Goal: Feedback & Contribution: Leave review/rating

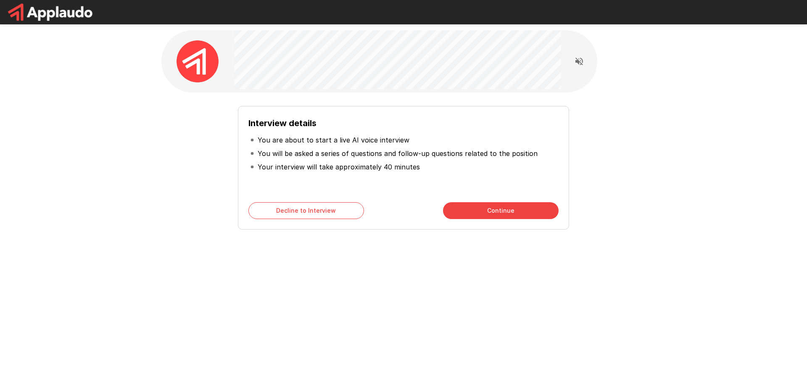
click at [490, 216] on button "Continue" at bounding box center [501, 210] width 116 height 17
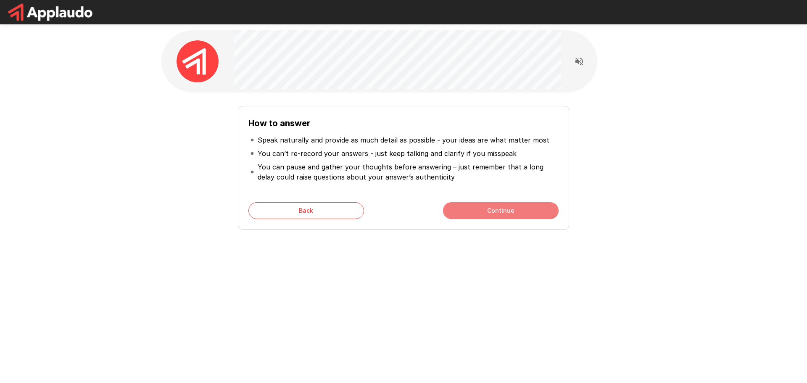
click at [494, 216] on button "Continue" at bounding box center [501, 210] width 116 height 17
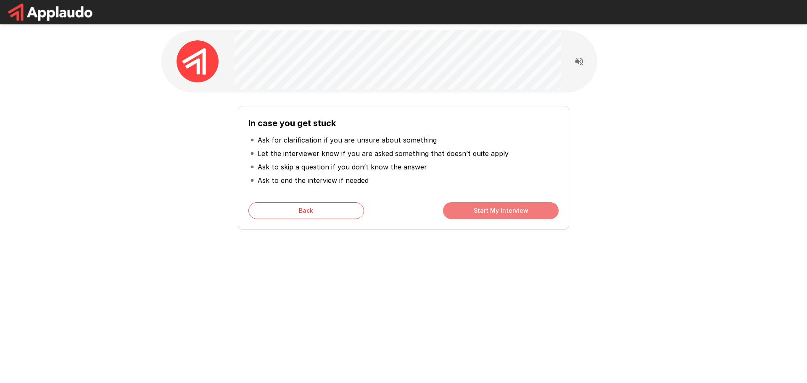
click at [506, 210] on button "Start My Interview" at bounding box center [501, 210] width 116 height 17
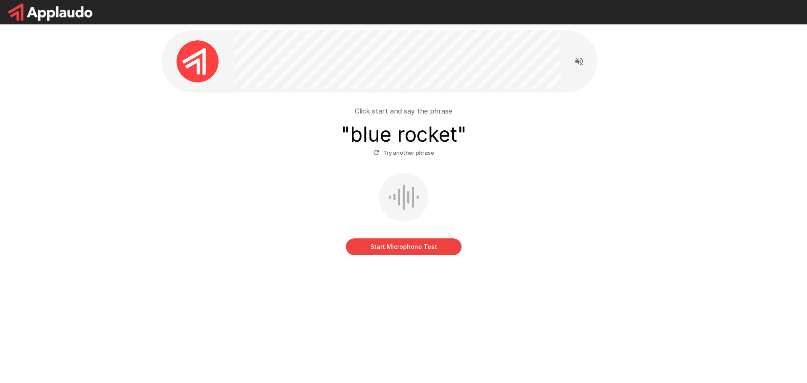
click at [426, 251] on button "Start Microphone Test" at bounding box center [404, 246] width 116 height 17
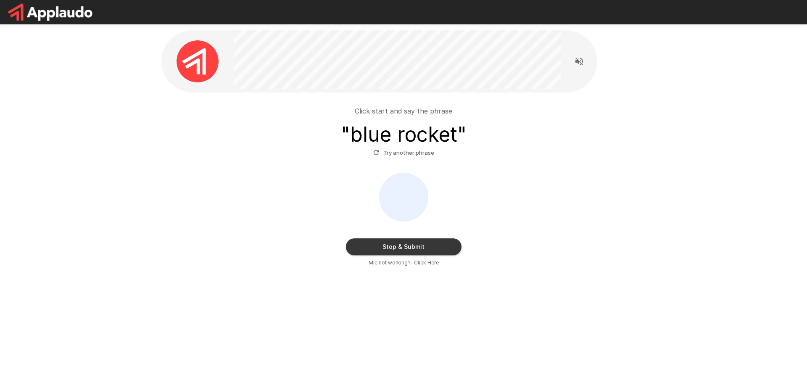
click at [426, 251] on button "Stop & Submit" at bounding box center [404, 246] width 116 height 17
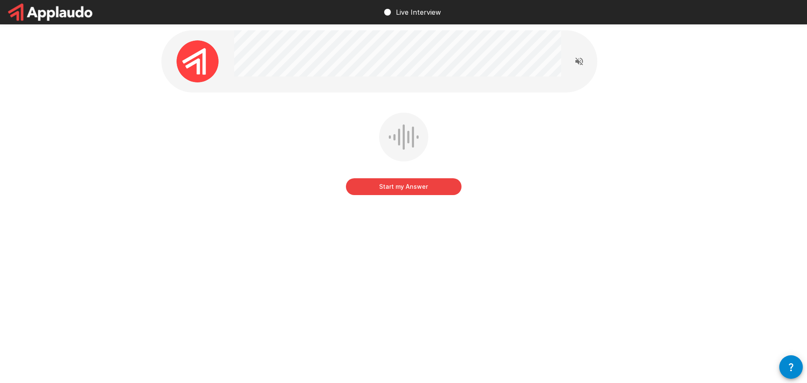
click at [411, 188] on button "Start my Answer" at bounding box center [404, 186] width 116 height 17
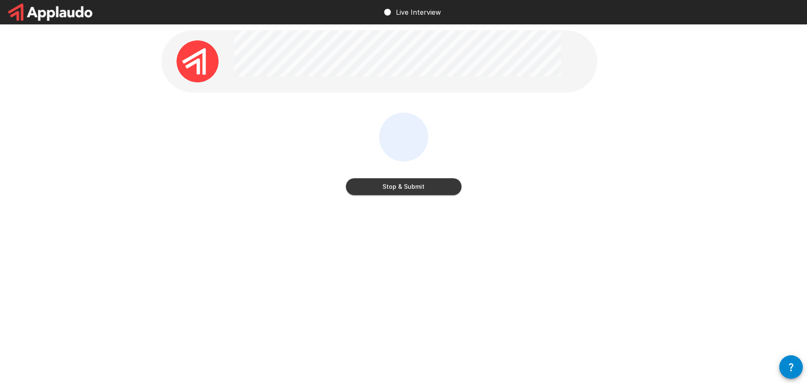
click at [417, 188] on button "Stop & Submit" at bounding box center [404, 186] width 116 height 17
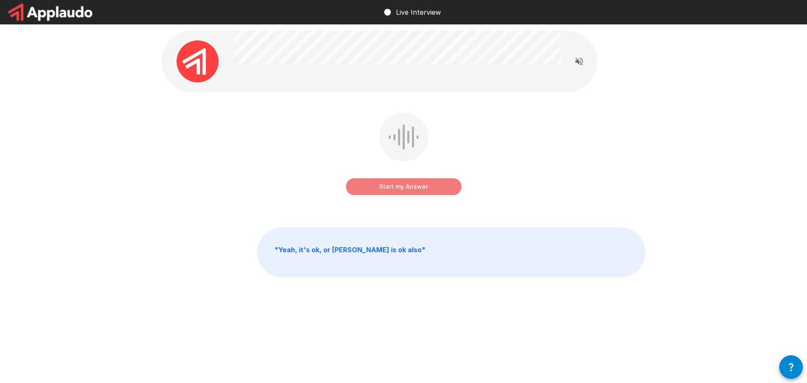
click at [413, 187] on button "Start my Answer" at bounding box center [404, 186] width 116 height 17
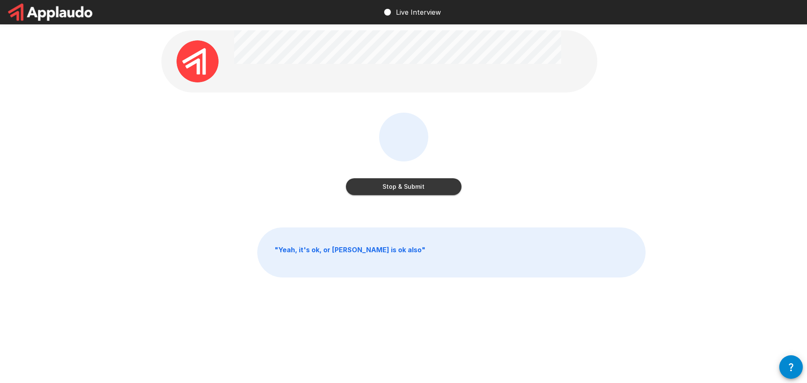
click at [413, 187] on button "Stop & Submit" at bounding box center [404, 186] width 116 height 17
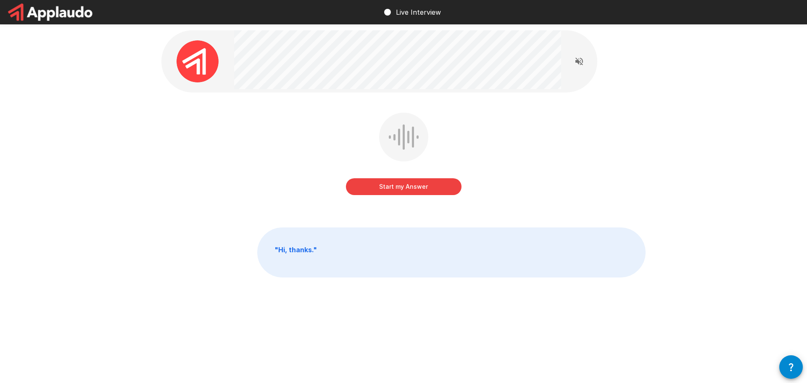
click at [412, 190] on button "Start my Answer" at bounding box center [404, 186] width 116 height 17
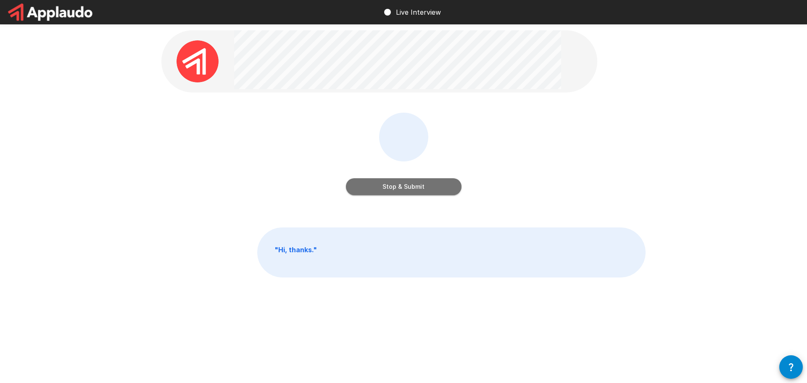
click at [408, 185] on button "Stop & Submit" at bounding box center [404, 186] width 116 height 17
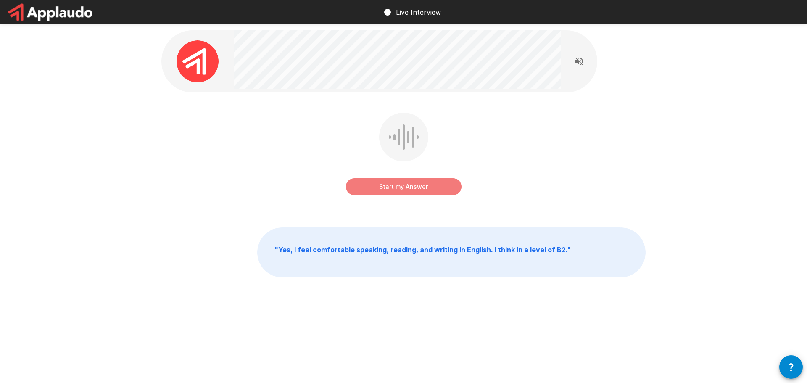
click at [422, 190] on button "Start my Answer" at bounding box center [404, 186] width 116 height 17
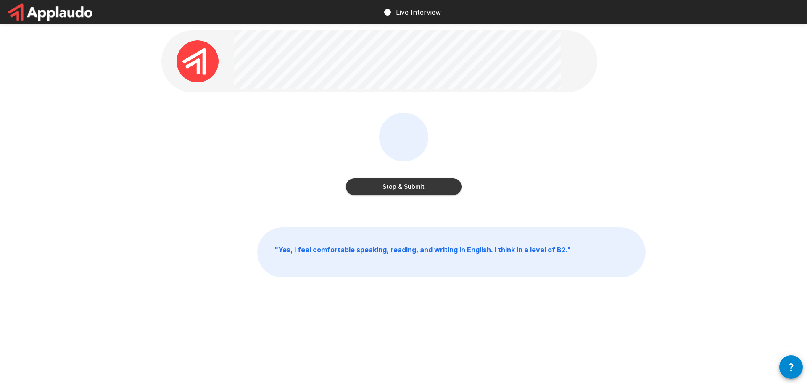
click at [422, 190] on button "Stop & Submit" at bounding box center [404, 186] width 116 height 17
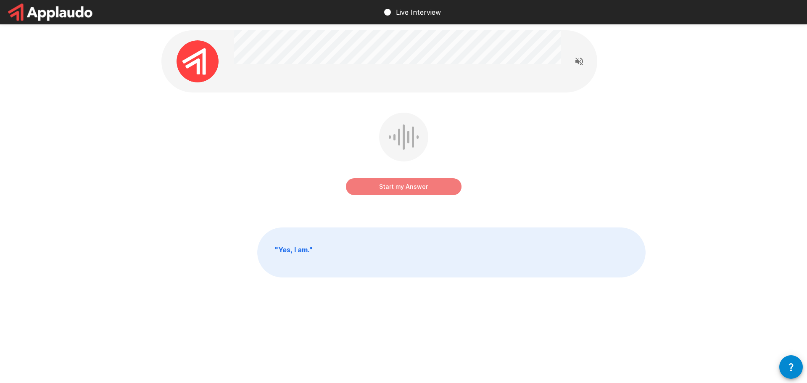
click at [401, 185] on button "Start my Answer" at bounding box center [404, 186] width 116 height 17
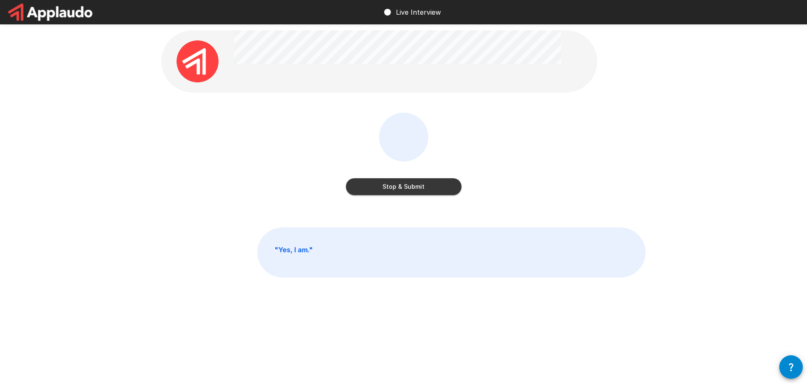
click at [401, 185] on button "Stop & Submit" at bounding box center [404, 186] width 116 height 17
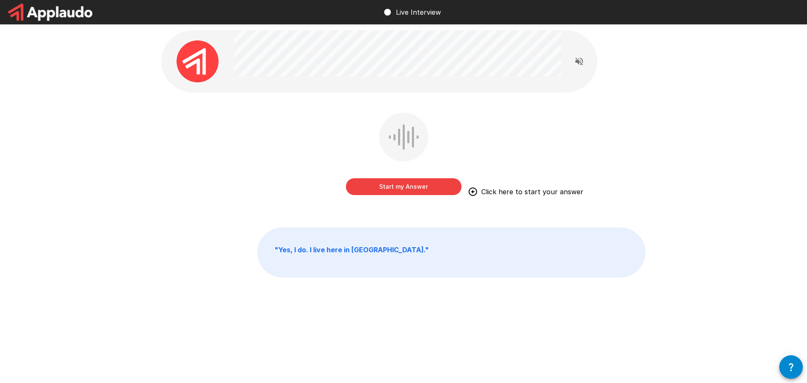
click at [408, 188] on button "Start my Answer" at bounding box center [404, 186] width 116 height 17
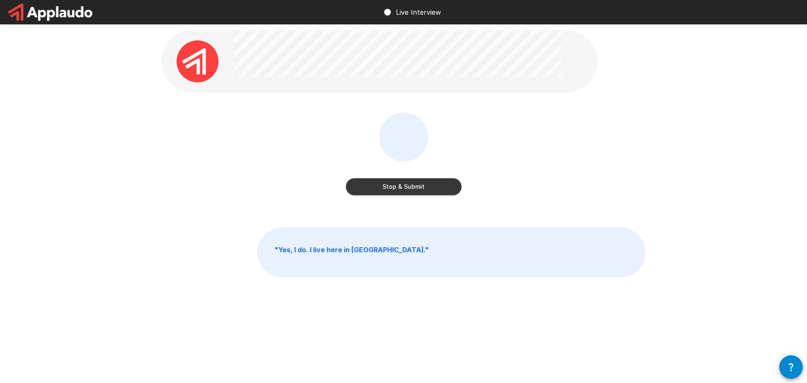
click at [408, 188] on button "Stop & Submit" at bounding box center [404, 186] width 116 height 17
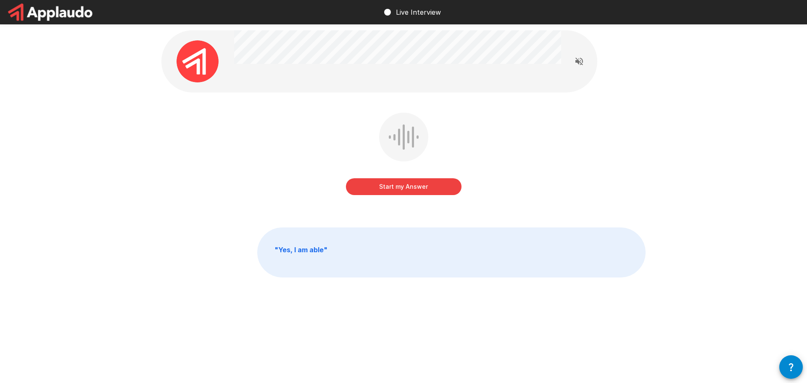
click at [406, 188] on button "Start my Answer" at bounding box center [404, 186] width 116 height 17
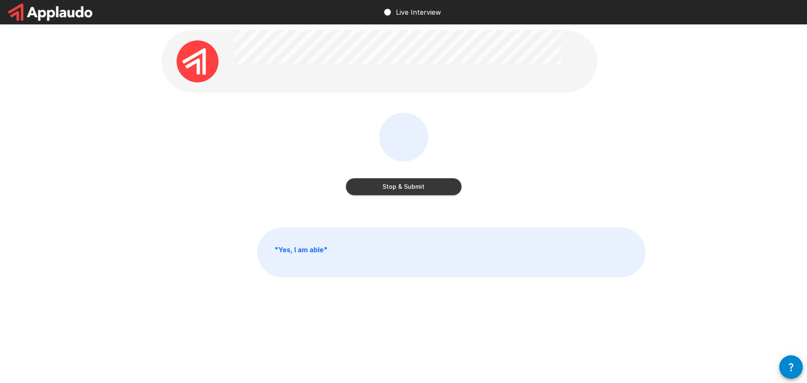
click at [406, 188] on button "Stop & Submit" at bounding box center [404, 186] width 116 height 17
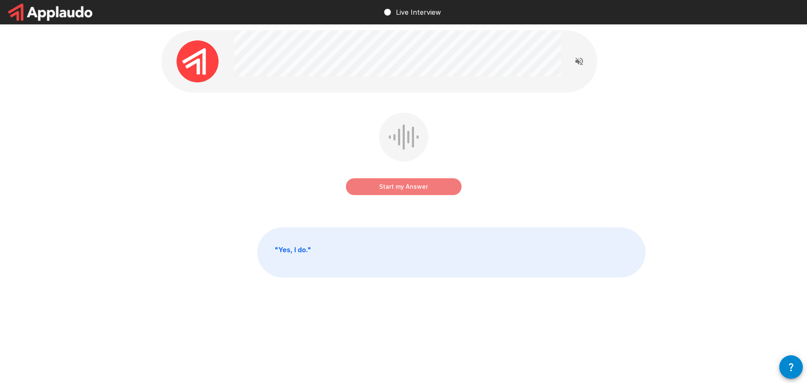
click at [406, 188] on button "Start my Answer" at bounding box center [404, 186] width 116 height 17
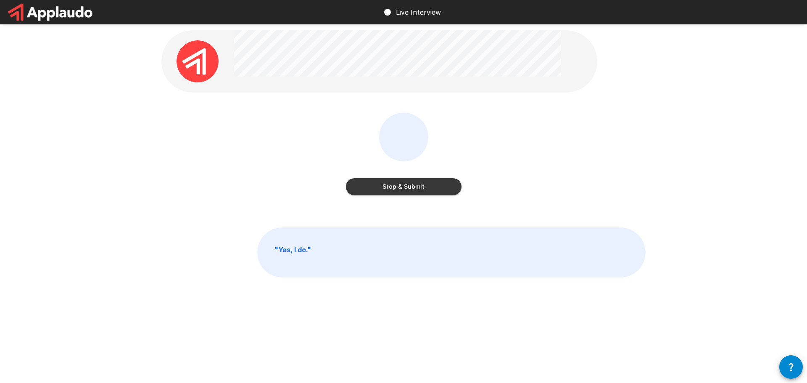
click at [406, 188] on button "Stop & Submit" at bounding box center [404, 186] width 116 height 17
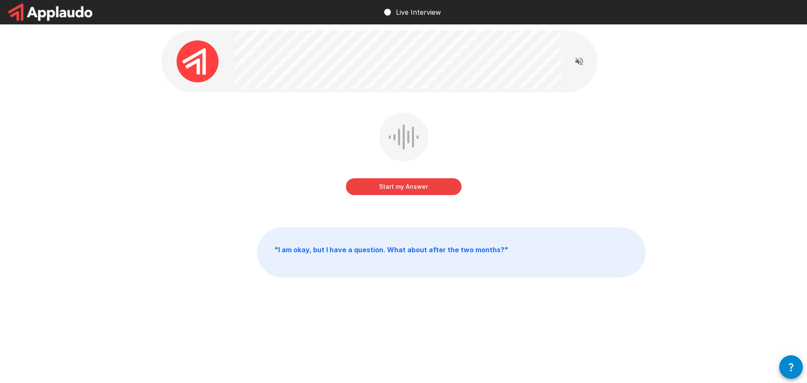
click at [409, 185] on button "Start my Answer" at bounding box center [404, 186] width 116 height 17
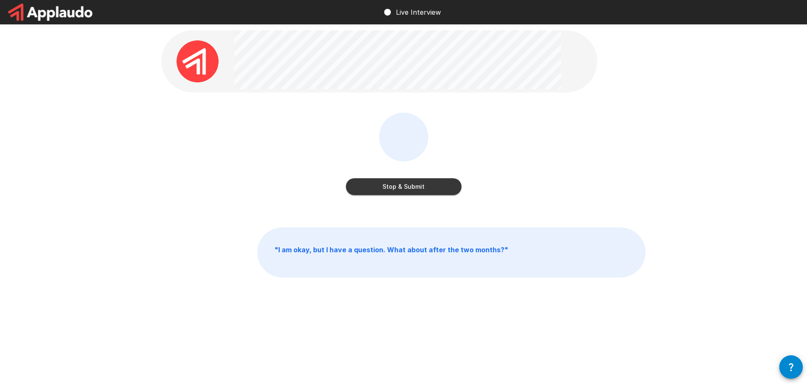
click at [433, 191] on button "Stop & Submit" at bounding box center [404, 186] width 116 height 17
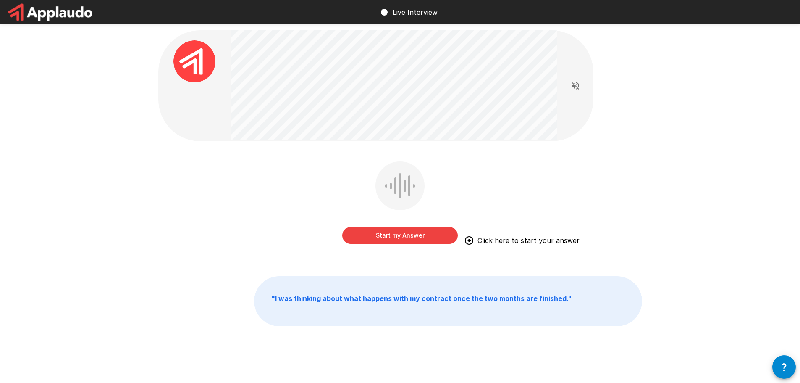
click at [396, 238] on button "Start my Answer" at bounding box center [400, 235] width 116 height 17
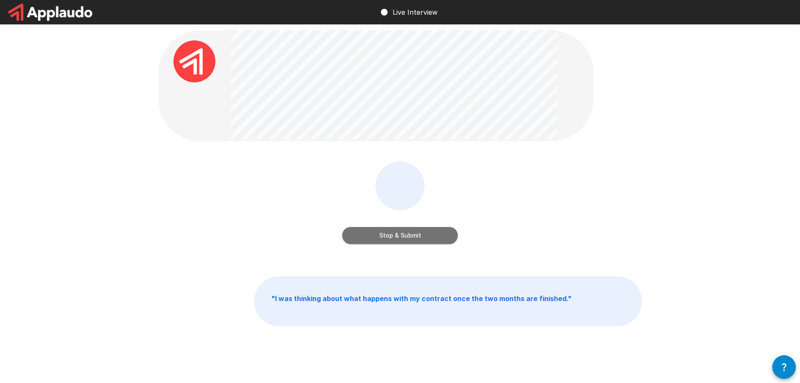
click at [396, 238] on button "Stop & Submit" at bounding box center [400, 235] width 116 height 17
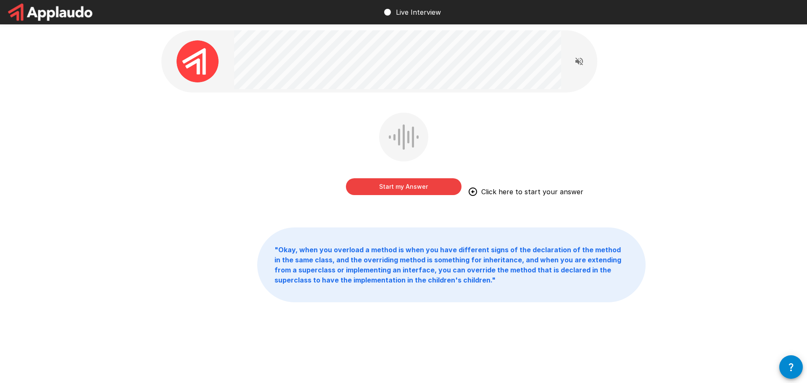
click at [406, 184] on button "Start my Answer" at bounding box center [404, 186] width 116 height 17
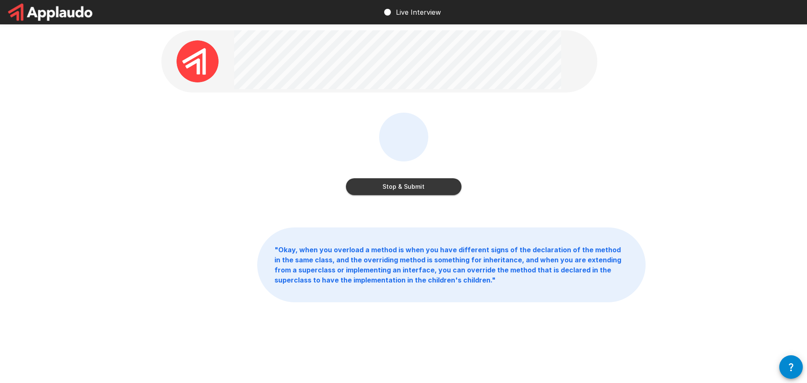
click at [387, 181] on button "Stop & Submit" at bounding box center [404, 186] width 116 height 17
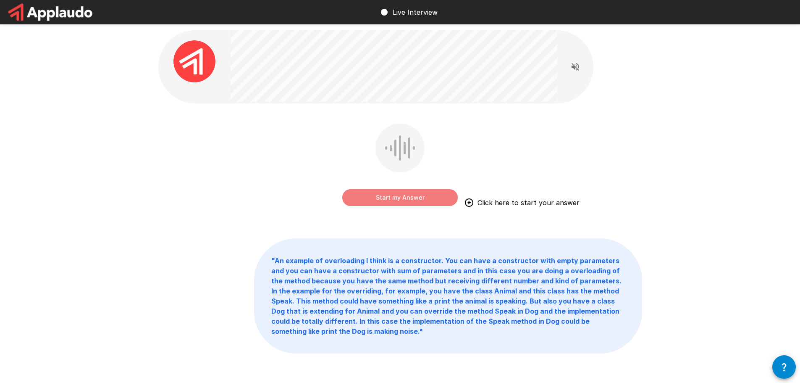
click at [411, 199] on button "Start my Answer" at bounding box center [400, 197] width 116 height 17
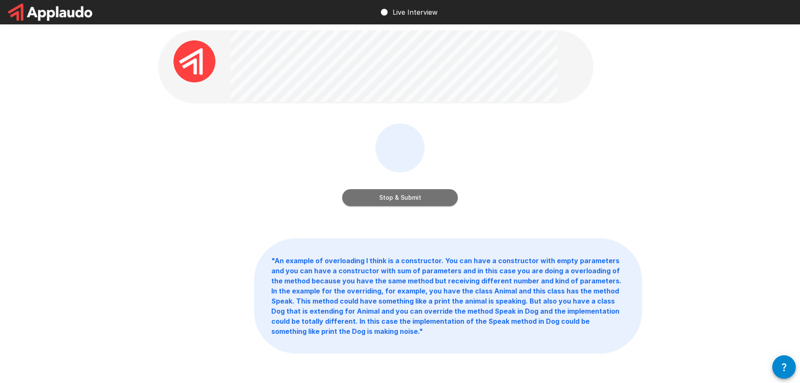
click at [400, 192] on button "Stop & Submit" at bounding box center [400, 197] width 116 height 17
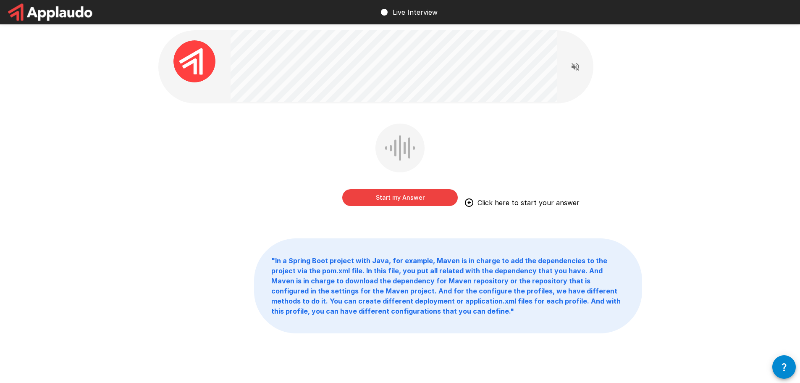
click at [407, 195] on button "Start my Answer" at bounding box center [400, 197] width 116 height 17
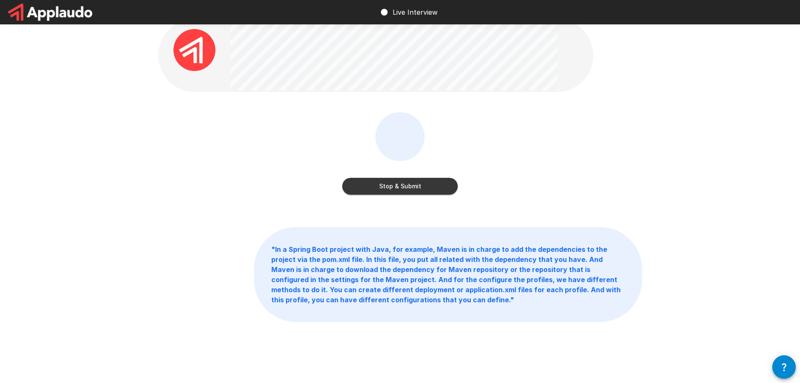
scroll to position [18, 0]
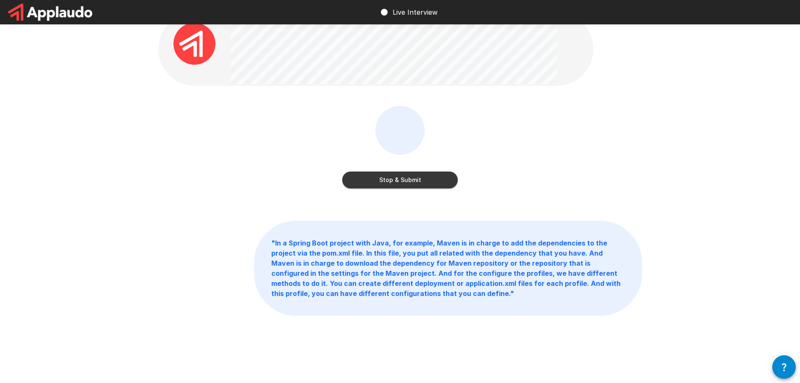
click at [423, 183] on button "Stop & Submit" at bounding box center [400, 179] width 116 height 17
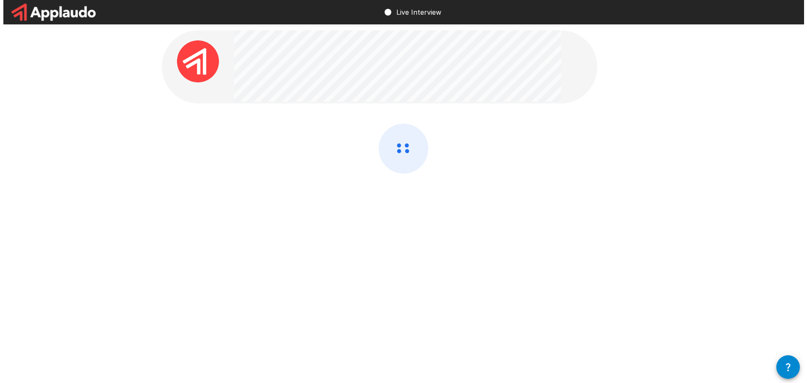
scroll to position [0, 0]
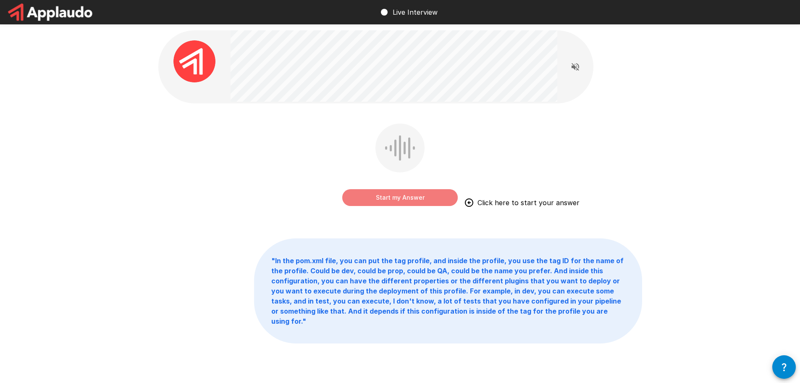
click at [411, 197] on button "Start my Answer" at bounding box center [400, 197] width 116 height 17
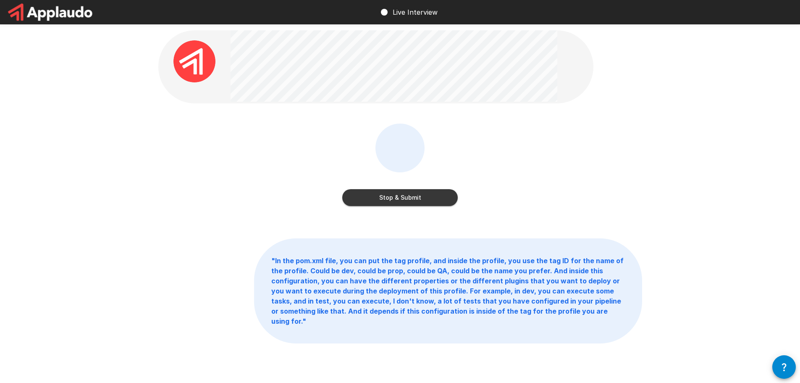
click at [400, 197] on button "Stop & Submit" at bounding box center [400, 197] width 116 height 17
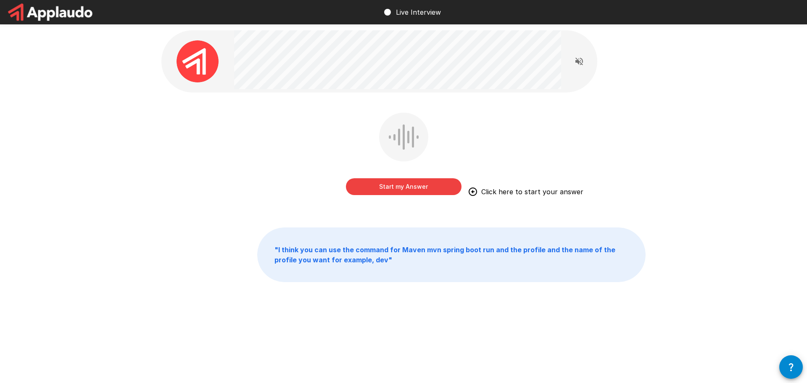
click at [394, 187] on button "Start my Answer" at bounding box center [404, 186] width 116 height 17
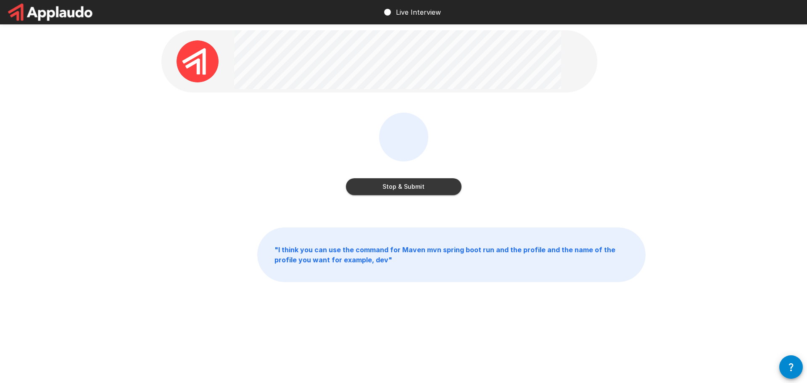
click at [416, 187] on button "Stop & Submit" at bounding box center [404, 186] width 116 height 17
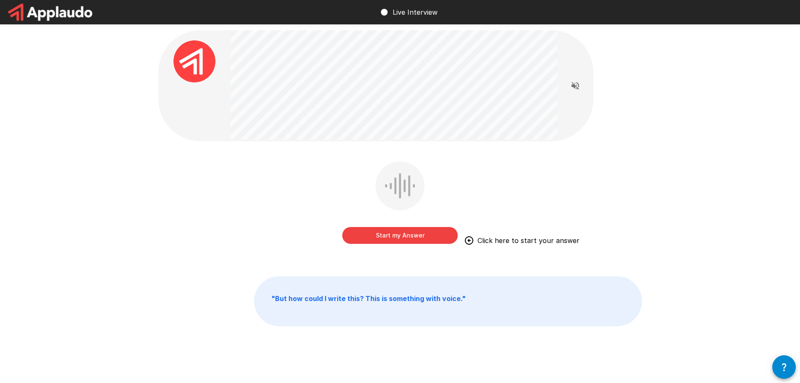
click at [431, 235] on button "Start my Answer" at bounding box center [400, 235] width 116 height 17
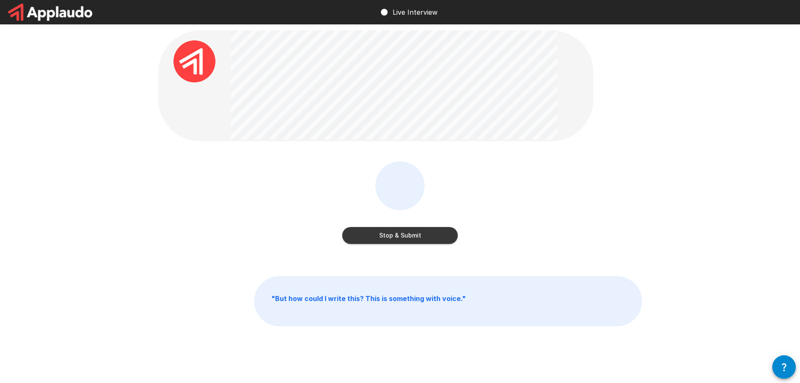
click at [431, 235] on button "Stop & Submit" at bounding box center [400, 235] width 116 height 17
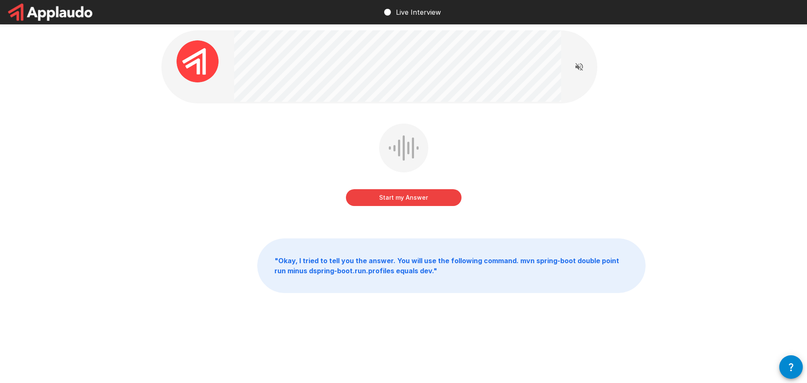
click at [412, 198] on button "Start my Answer" at bounding box center [404, 197] width 116 height 17
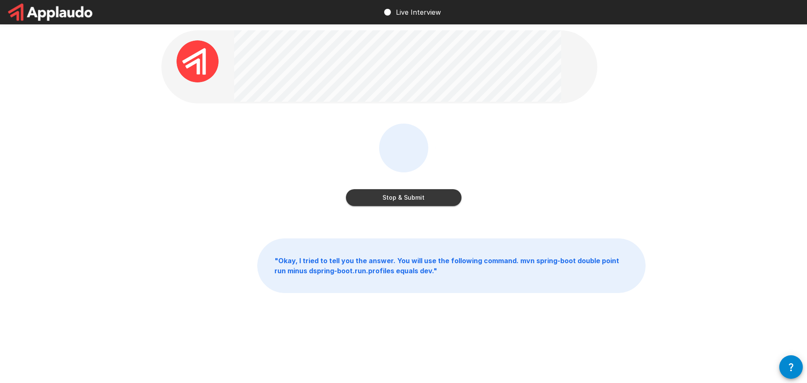
click at [412, 198] on button "Stop & Submit" at bounding box center [404, 197] width 116 height 17
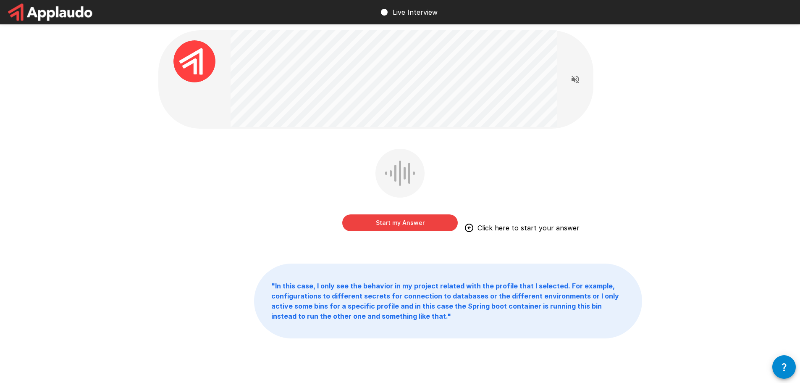
click at [406, 225] on button "Start my Answer" at bounding box center [400, 222] width 116 height 17
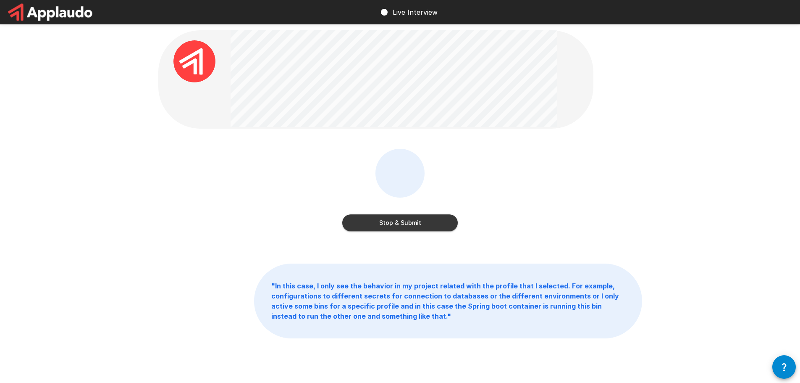
click at [401, 221] on button "Stop & Submit" at bounding box center [400, 222] width 116 height 17
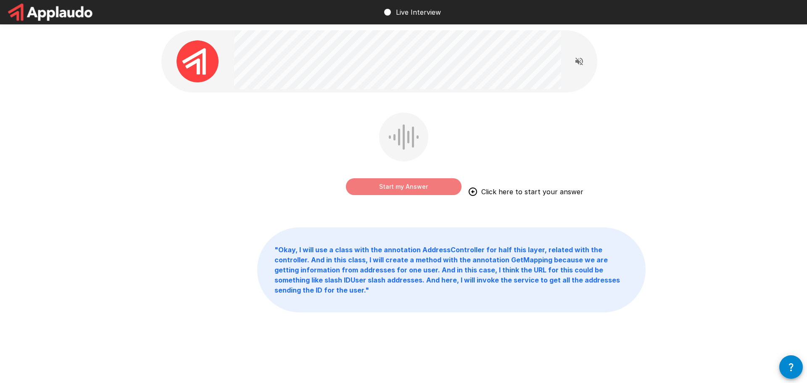
click at [412, 190] on button "Start my Answer" at bounding box center [404, 186] width 116 height 17
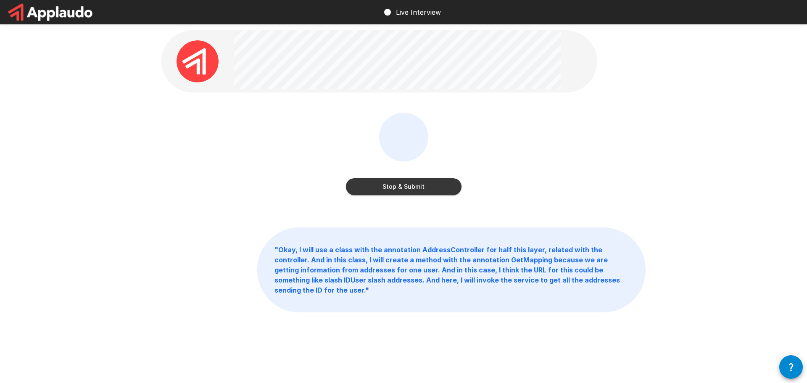
click at [412, 190] on button "Stop & Submit" at bounding box center [404, 186] width 116 height 17
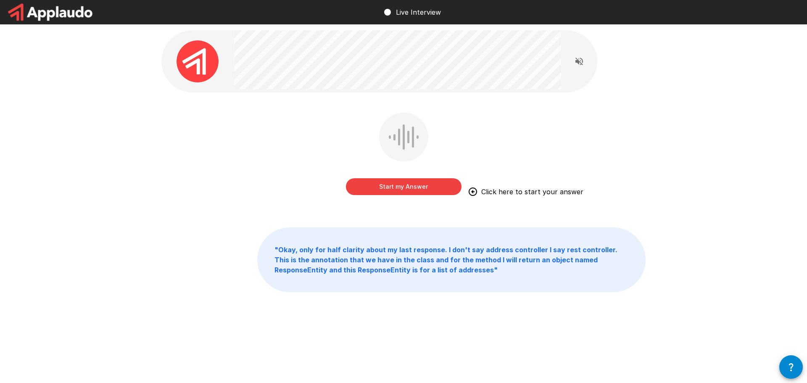
click at [391, 187] on button "Start my Answer" at bounding box center [404, 186] width 116 height 17
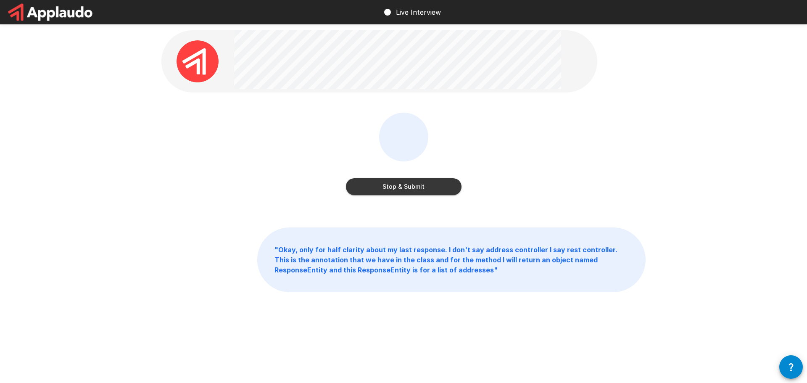
click at [391, 187] on button "Stop & Submit" at bounding box center [404, 186] width 116 height 17
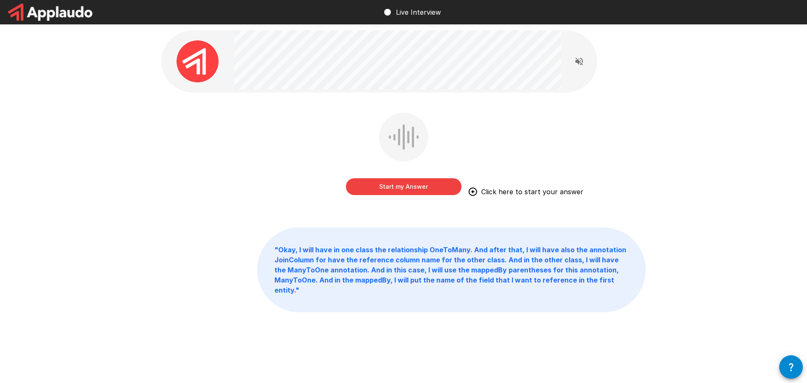
click at [395, 187] on button "Start my Answer" at bounding box center [404, 186] width 116 height 17
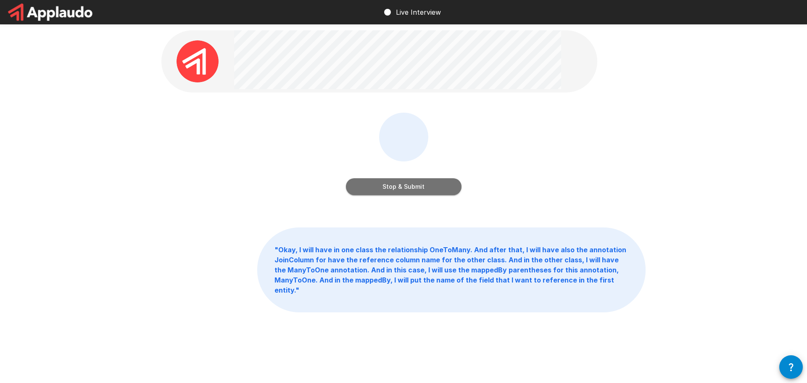
click at [388, 184] on button "Stop & Submit" at bounding box center [404, 186] width 116 height 17
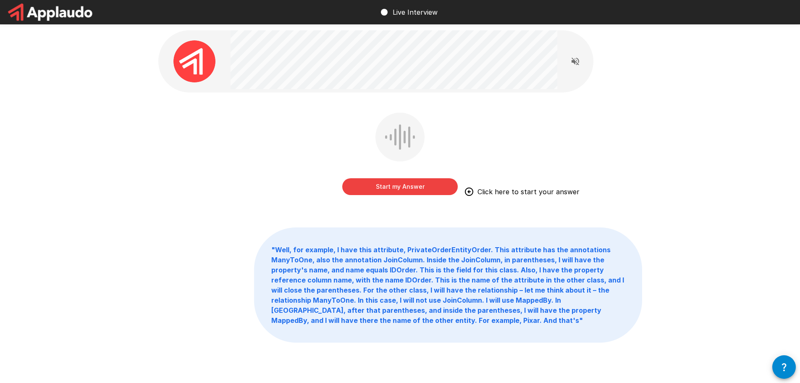
click at [378, 188] on button "Start my Answer" at bounding box center [400, 186] width 116 height 17
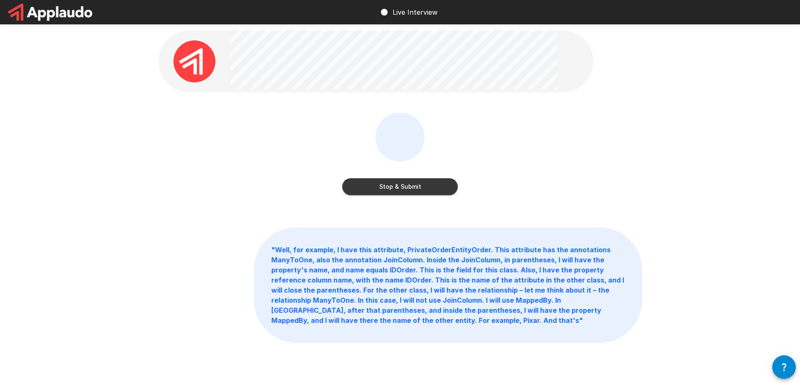
click at [431, 187] on button "Stop & Submit" at bounding box center [400, 186] width 116 height 17
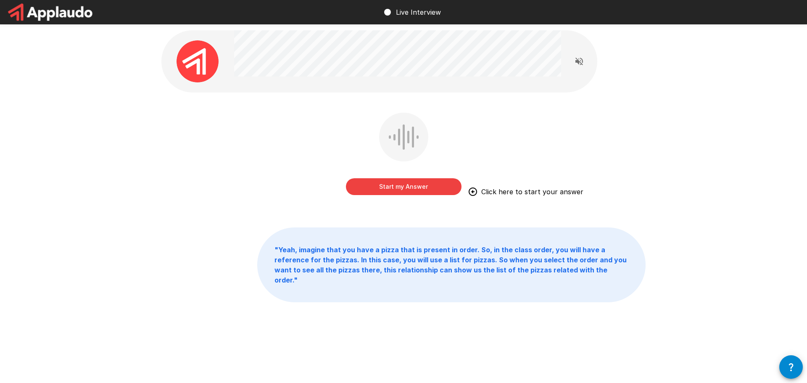
click at [425, 188] on button "Start my Answer" at bounding box center [404, 186] width 116 height 17
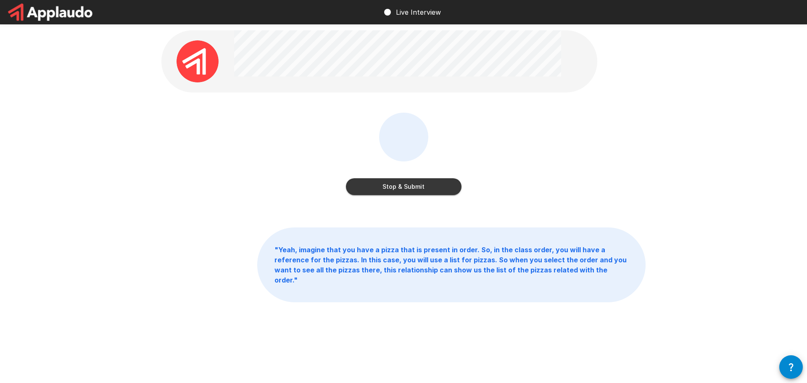
click at [427, 187] on button "Stop & Submit" at bounding box center [404, 186] width 116 height 17
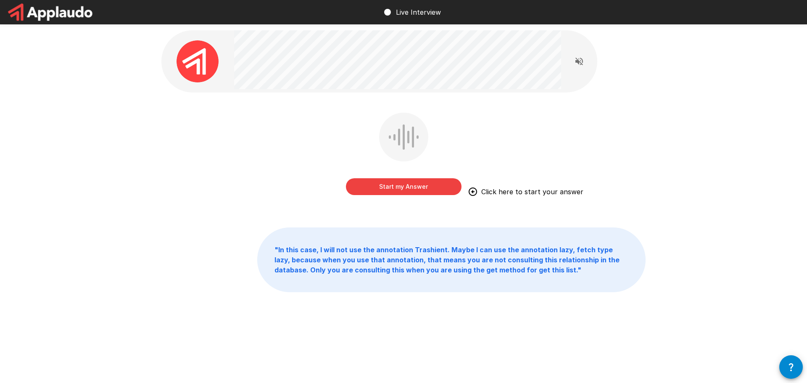
click at [392, 186] on button "Start my Answer" at bounding box center [404, 186] width 116 height 17
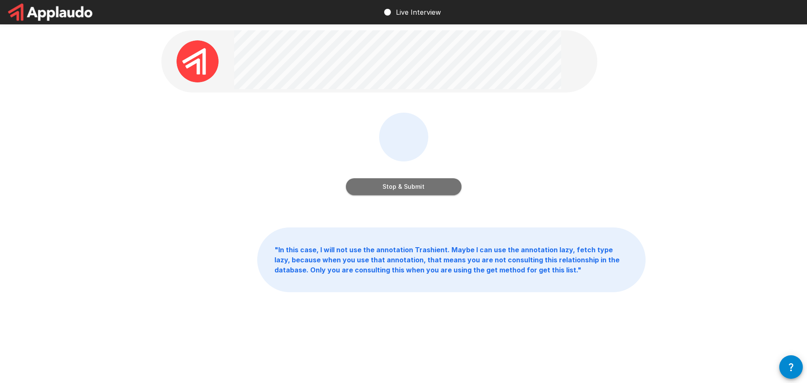
click at [412, 185] on button "Stop & Submit" at bounding box center [404, 186] width 116 height 17
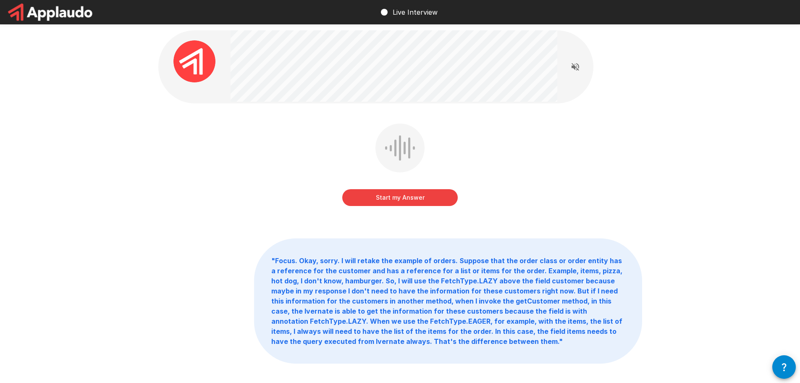
click at [408, 196] on button "Start my Answer" at bounding box center [400, 197] width 116 height 17
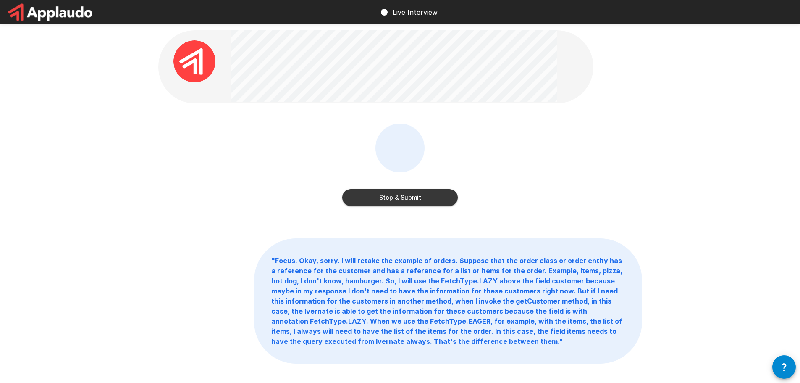
click at [406, 195] on button "Stop & Submit" at bounding box center [400, 197] width 116 height 17
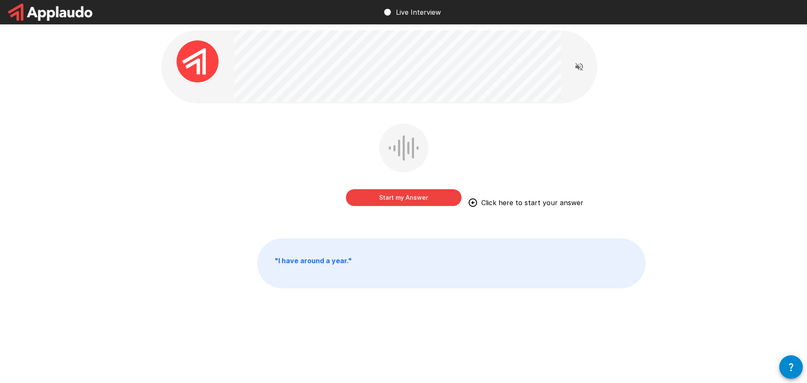
click at [403, 196] on button "Start my Answer" at bounding box center [404, 197] width 116 height 17
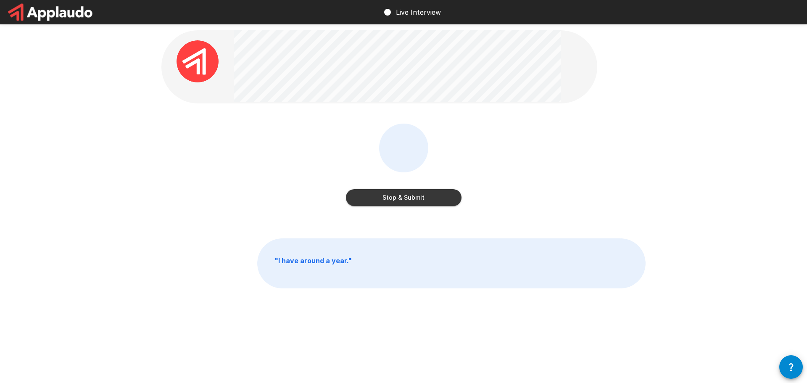
click at [403, 196] on button "Stop & Submit" at bounding box center [404, 197] width 116 height 17
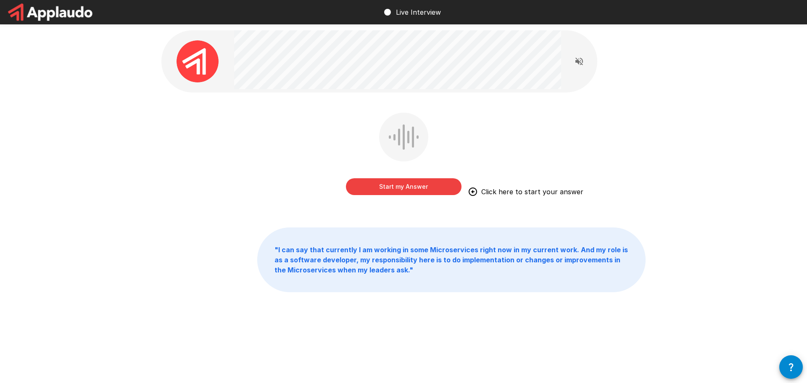
click at [403, 187] on button "Start my Answer" at bounding box center [404, 186] width 116 height 17
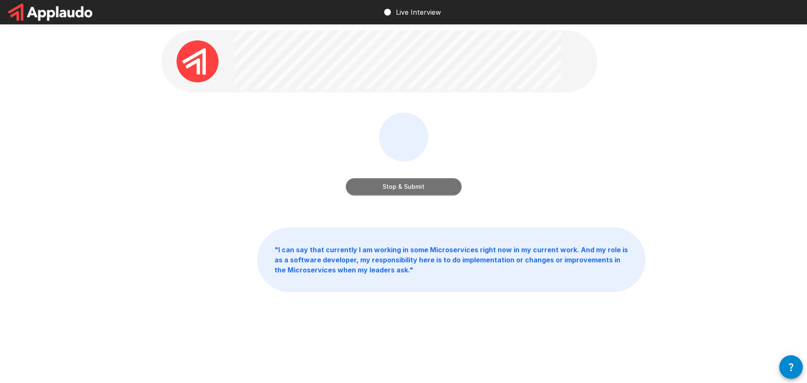
click at [403, 187] on button "Stop & Submit" at bounding box center [404, 186] width 116 height 17
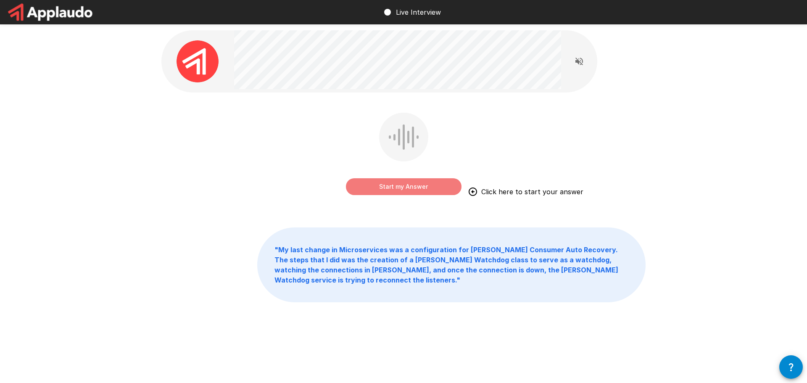
click at [429, 186] on button "Start my Answer" at bounding box center [404, 186] width 116 height 17
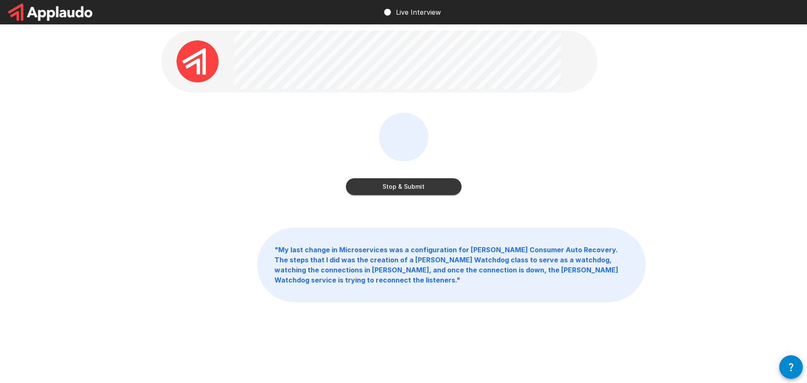
click at [412, 182] on button "Stop & Submit" at bounding box center [404, 186] width 116 height 17
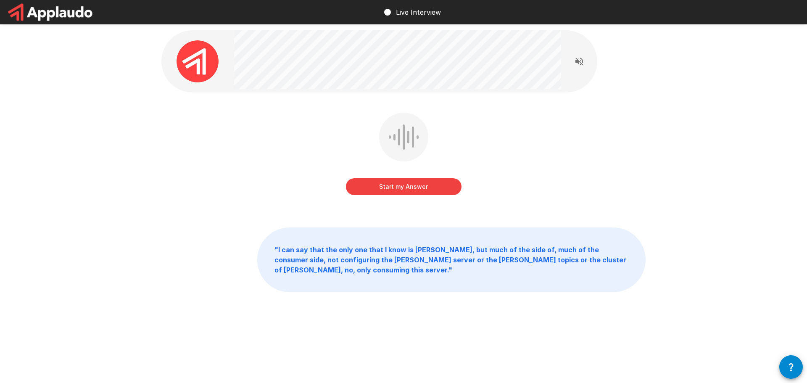
click at [430, 186] on button "Start my Answer" at bounding box center [404, 186] width 116 height 17
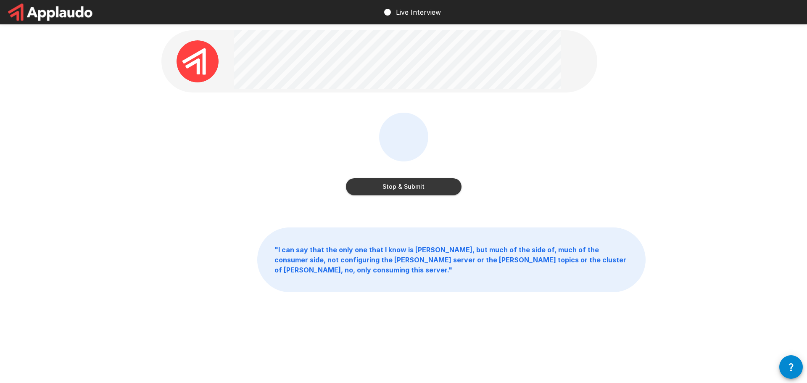
click at [430, 183] on button "Stop & Submit" at bounding box center [404, 186] width 116 height 17
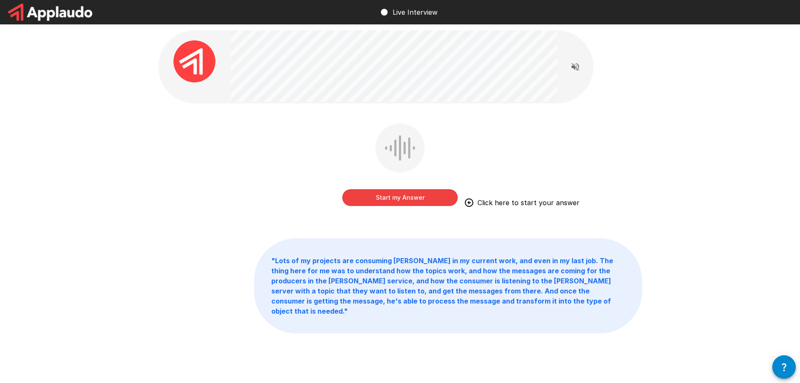
click at [409, 197] on button "Start my Answer" at bounding box center [400, 197] width 116 height 17
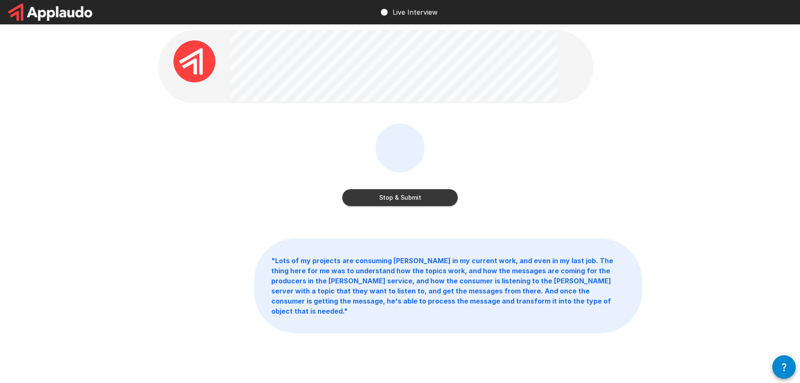
click at [430, 197] on button "Stop & Submit" at bounding box center [400, 197] width 116 height 17
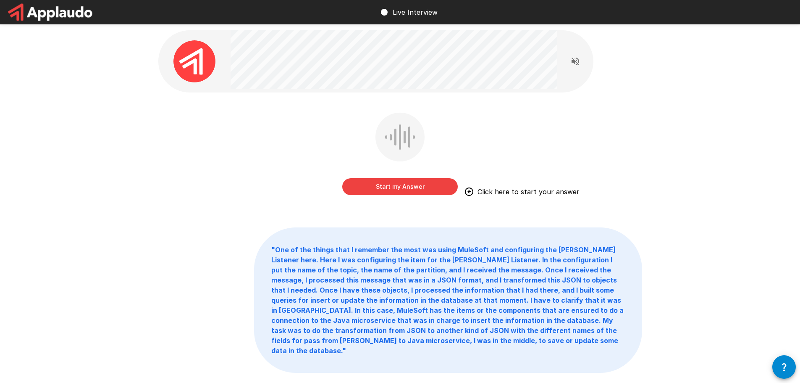
click at [395, 187] on button "Start my Answer" at bounding box center [400, 186] width 116 height 17
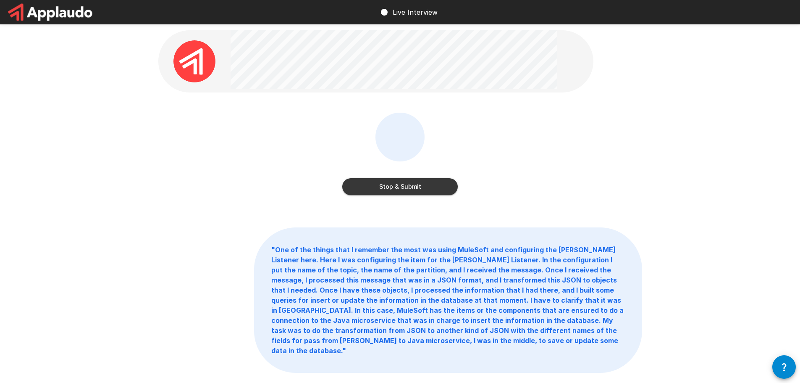
click at [404, 187] on button "Stop & Submit" at bounding box center [400, 186] width 116 height 17
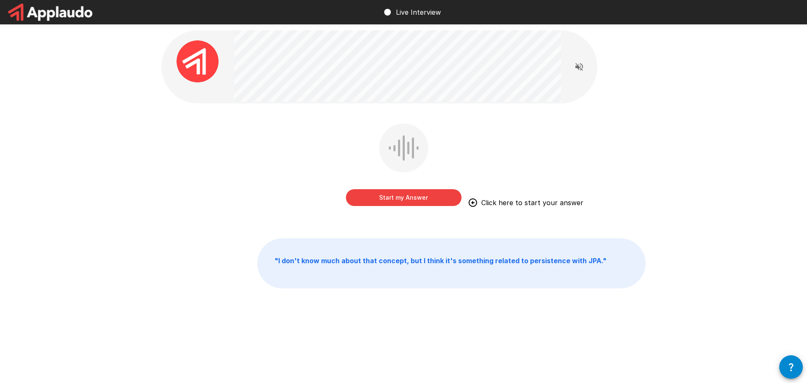
click at [404, 194] on button "Start my Answer" at bounding box center [404, 197] width 116 height 17
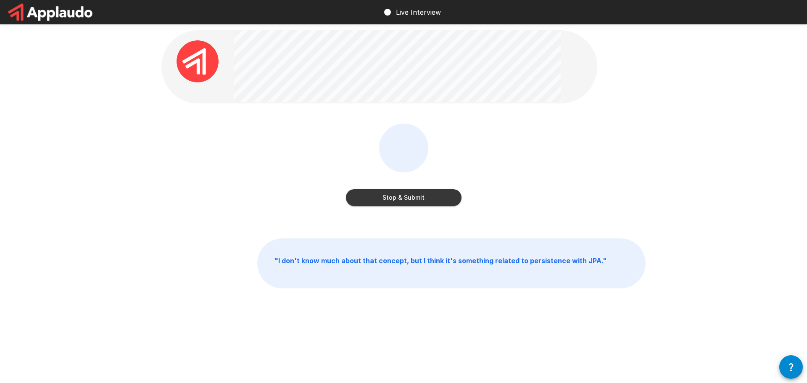
click at [382, 200] on button "Stop & Submit" at bounding box center [404, 197] width 116 height 17
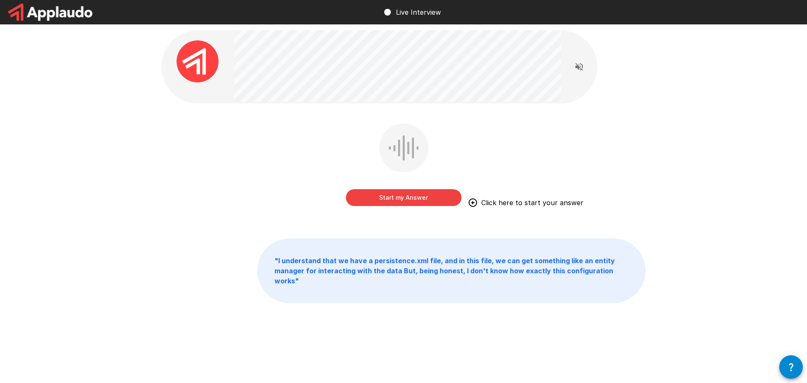
click at [406, 197] on button "Start my Answer" at bounding box center [404, 197] width 116 height 17
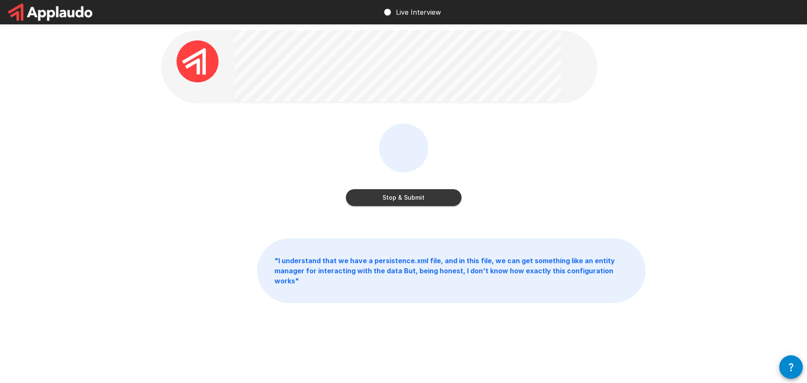
click at [411, 197] on button "Stop & Submit" at bounding box center [404, 197] width 116 height 17
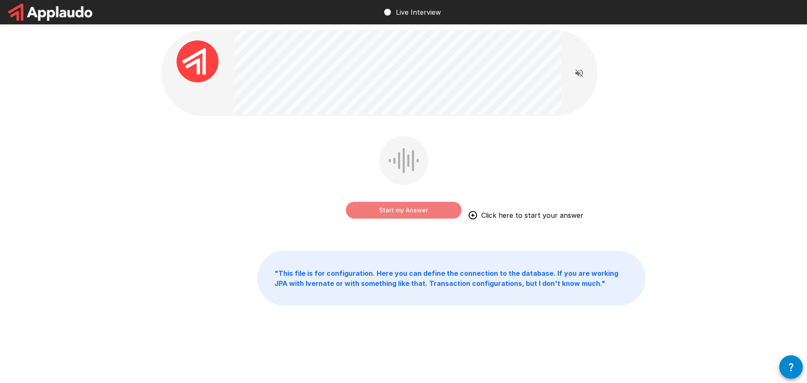
click at [417, 208] on button "Start my Answer" at bounding box center [404, 210] width 116 height 17
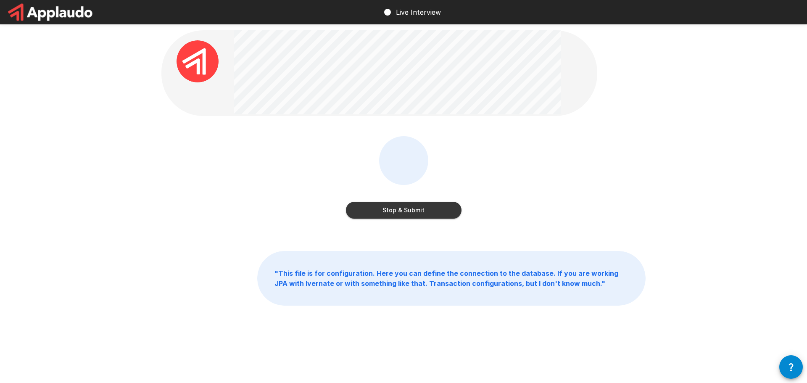
click at [427, 199] on div "Stop & Submit" at bounding box center [404, 202] width 116 height 34
click at [423, 214] on button "Stop & Submit" at bounding box center [404, 210] width 116 height 17
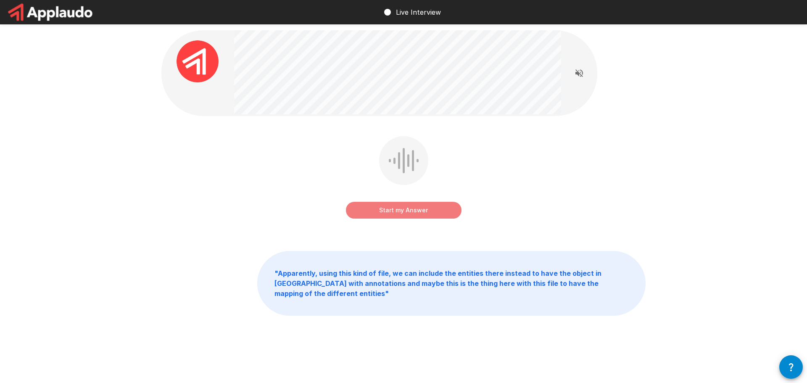
click at [410, 217] on button "Start my Answer" at bounding box center [404, 210] width 116 height 17
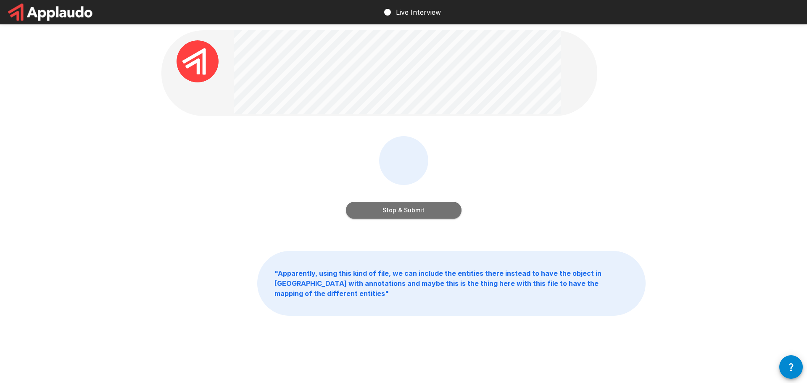
click at [402, 209] on button "Stop & Submit" at bounding box center [404, 210] width 116 height 17
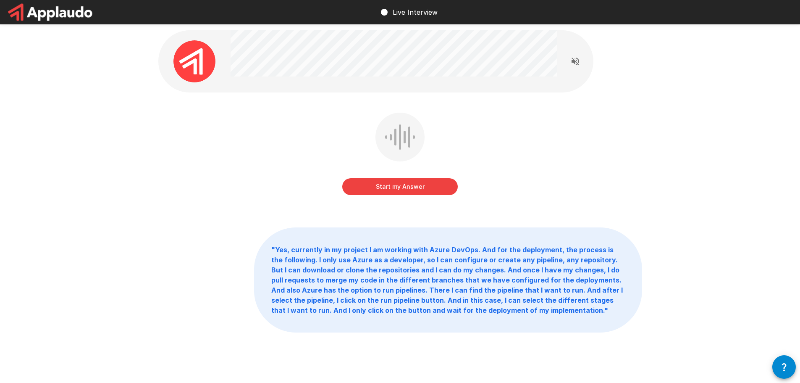
click at [421, 185] on button "Start my Answer" at bounding box center [400, 186] width 116 height 17
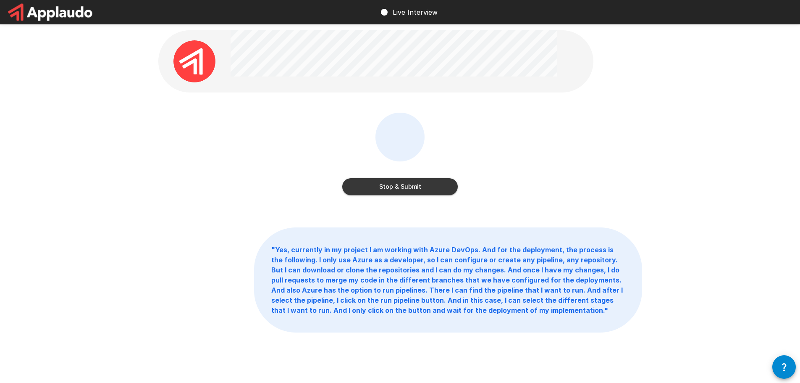
click at [421, 185] on button "Stop & Submit" at bounding box center [400, 186] width 116 height 17
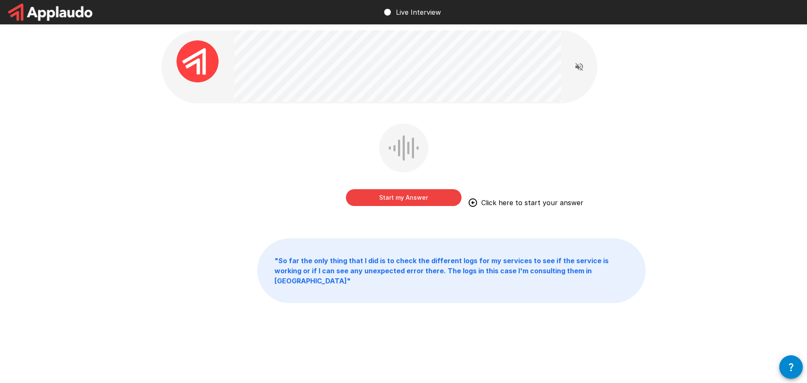
click at [399, 195] on button "Start my Answer" at bounding box center [404, 197] width 116 height 17
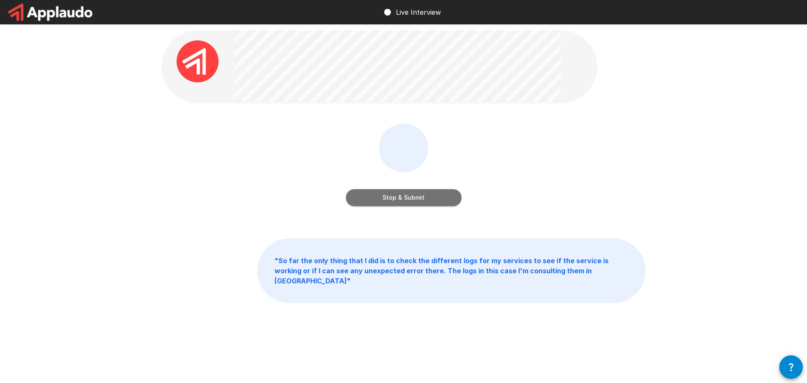
click at [414, 202] on button "Stop & Submit" at bounding box center [404, 197] width 116 height 17
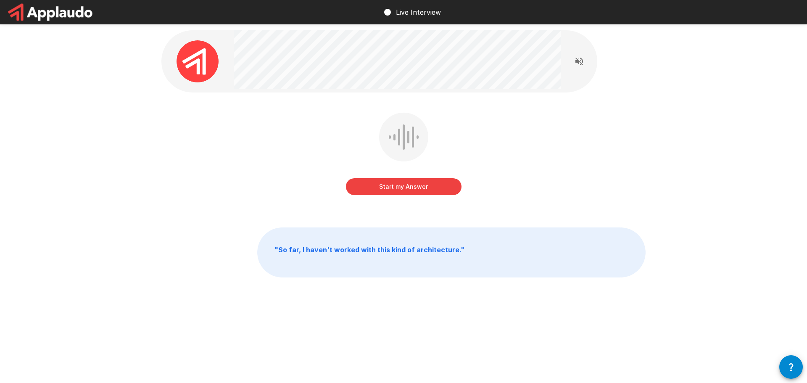
click at [434, 188] on button "Start my Answer" at bounding box center [404, 186] width 116 height 17
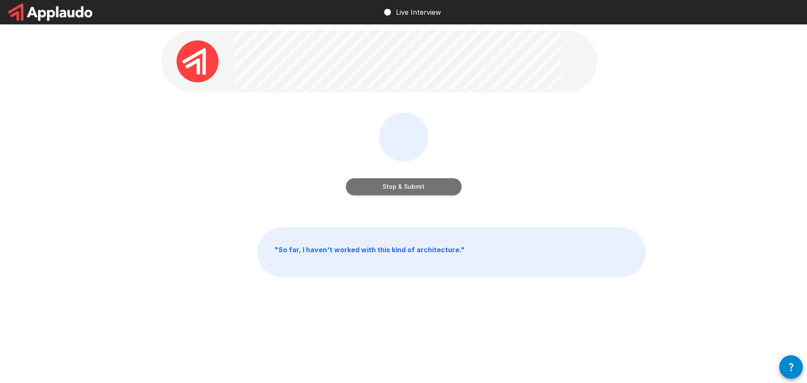
click at [434, 188] on button "Stop & Submit" at bounding box center [404, 186] width 116 height 17
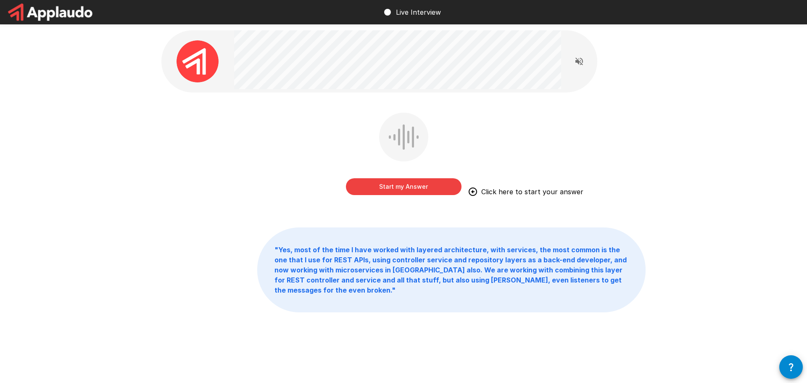
click at [434, 188] on button "Start my Answer" at bounding box center [404, 186] width 116 height 17
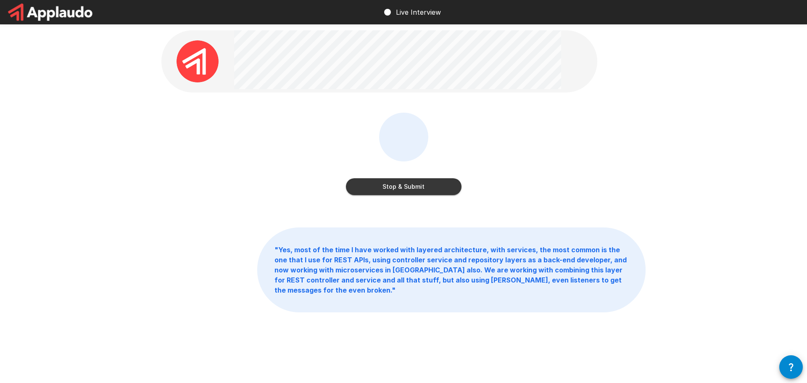
click at [434, 188] on button "Stop & Submit" at bounding box center [404, 186] width 116 height 17
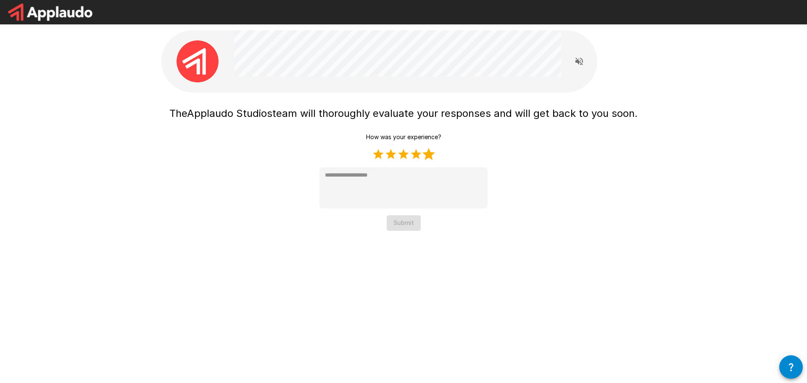
click at [429, 154] on label "5 Stars" at bounding box center [428, 154] width 13 height 13
type textarea "*"
click at [409, 222] on button "Submit" at bounding box center [404, 223] width 34 height 16
